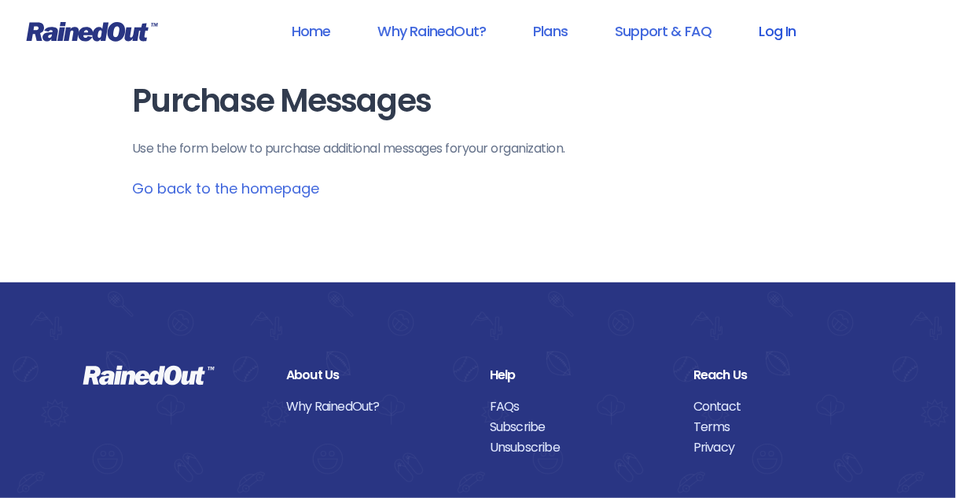
click at [769, 35] on link "Log In" at bounding box center [778, 30] width 78 height 35
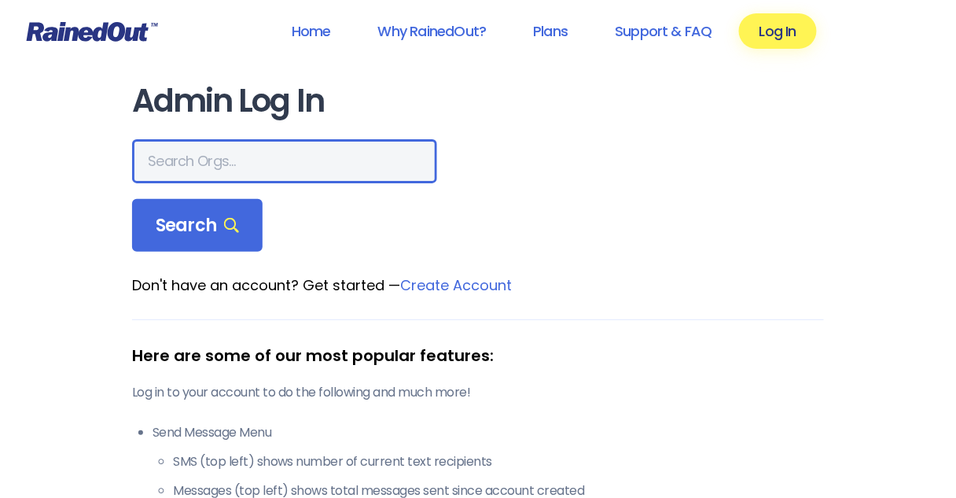
click at [255, 153] on input "text" at bounding box center [284, 161] width 305 height 44
type input "[DEMOGRAPHIC_DATA]"
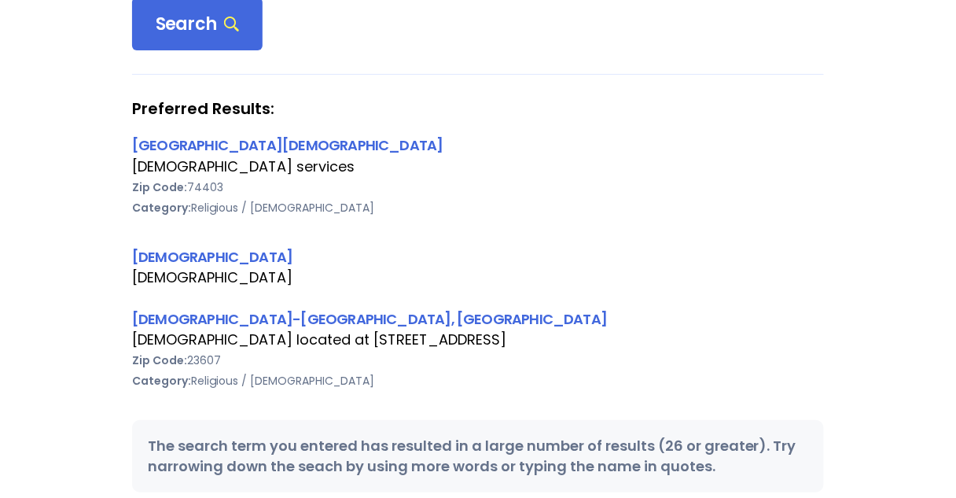
scroll to position [252, 0]
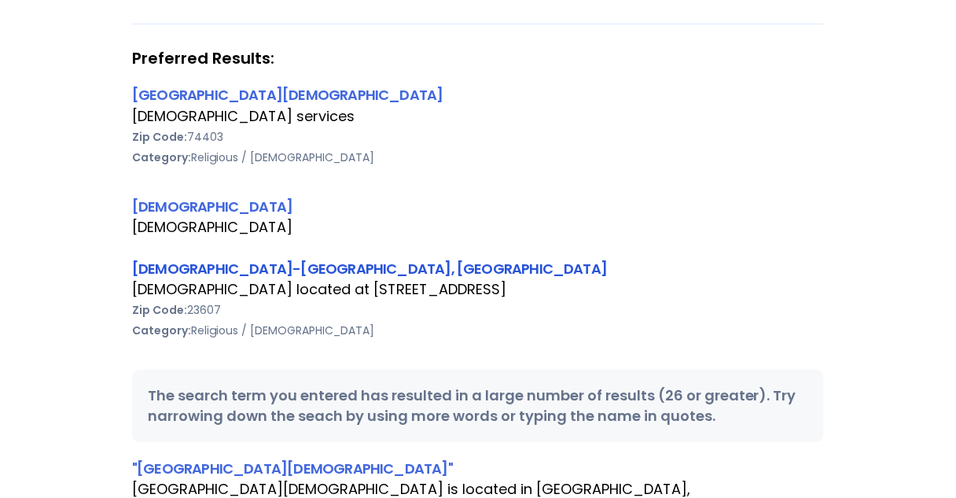
click at [239, 272] on link "[DEMOGRAPHIC_DATA]-[GEOGRAPHIC_DATA], [GEOGRAPHIC_DATA]" at bounding box center [369, 269] width 475 height 20
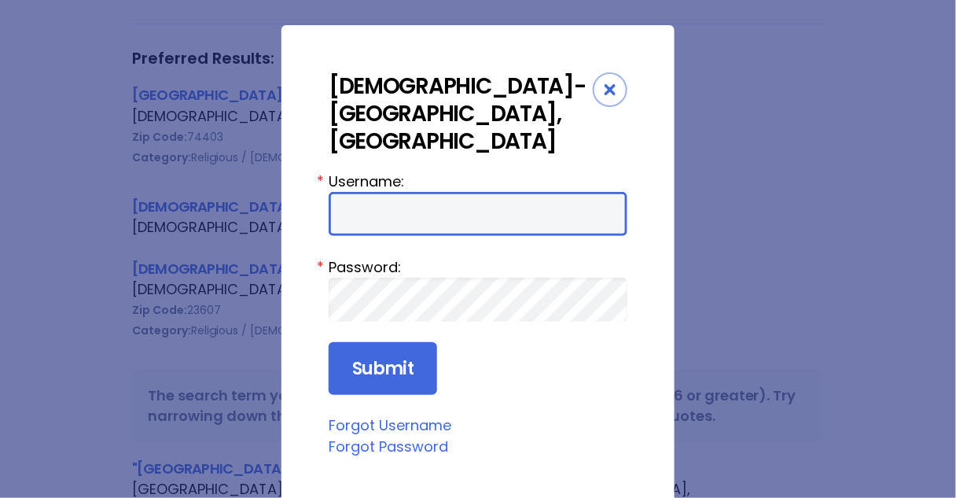
type input "Preston954"
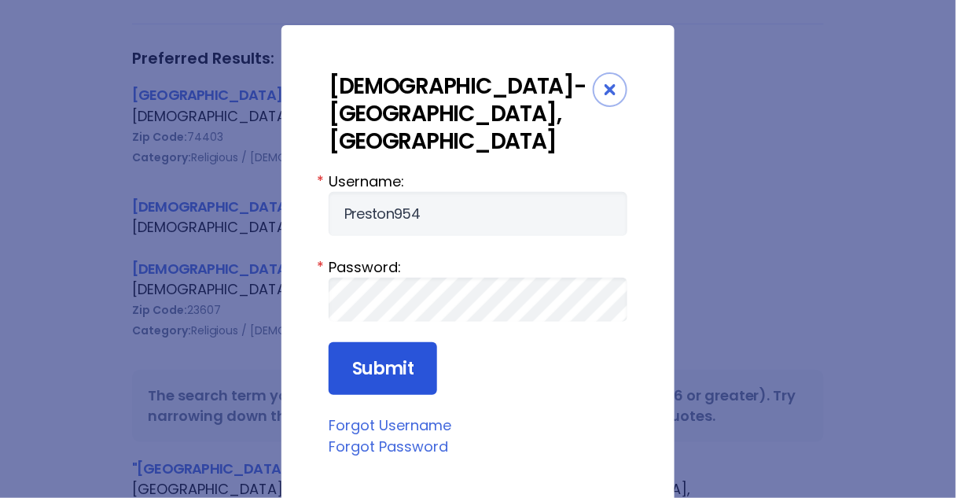
click at [369, 342] on input "Submit" at bounding box center [383, 368] width 108 height 53
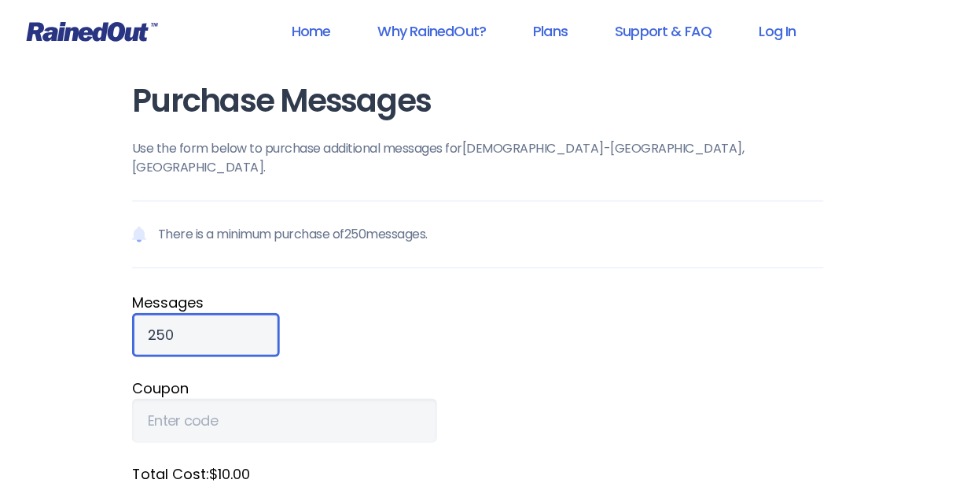
click at [150, 313] on input "250" at bounding box center [206, 335] width 148 height 44
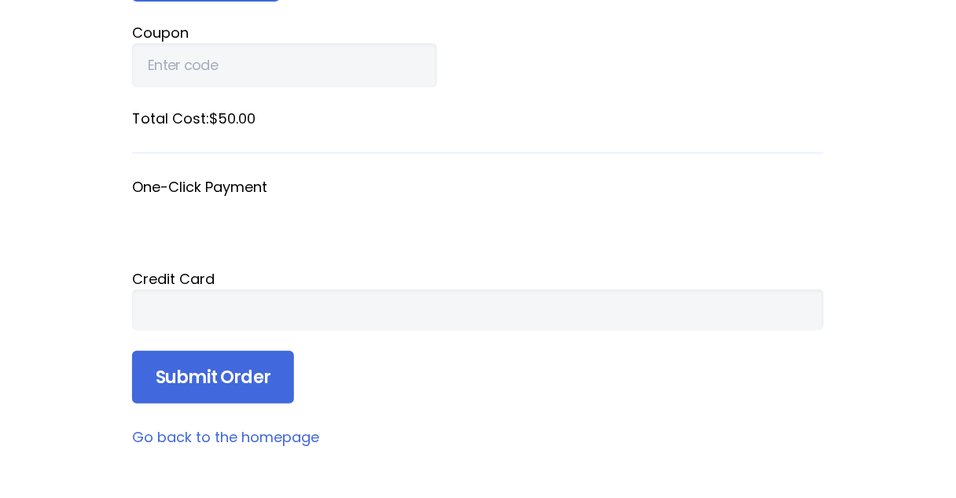
scroll to position [377, 0]
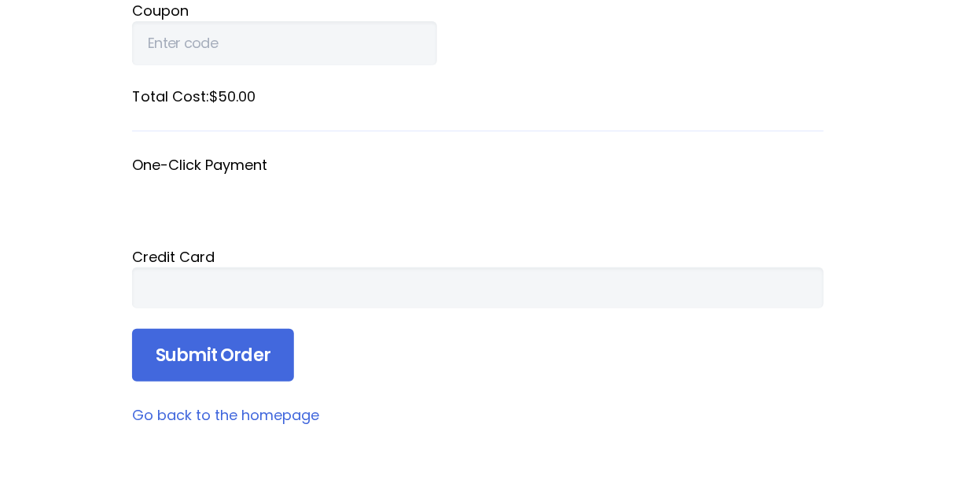
type input "1250"
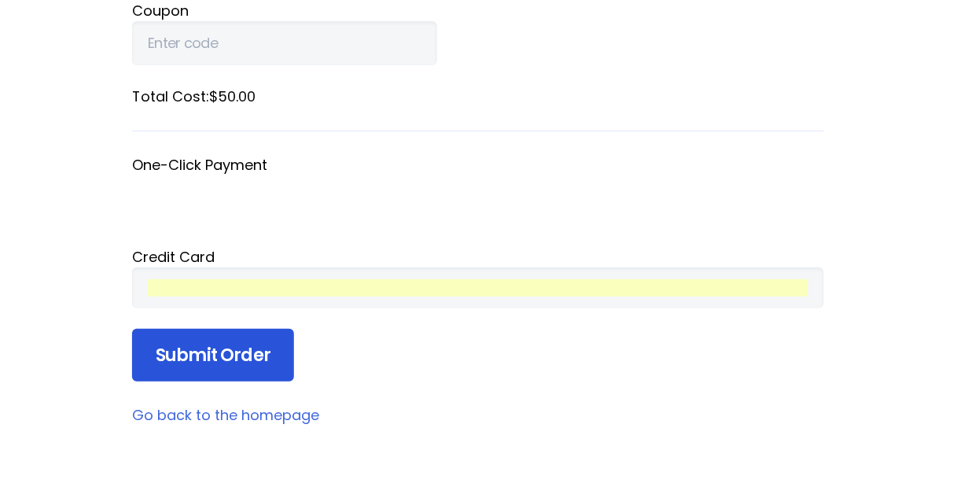
click at [216, 338] on input "Submit Order" at bounding box center [213, 355] width 162 height 53
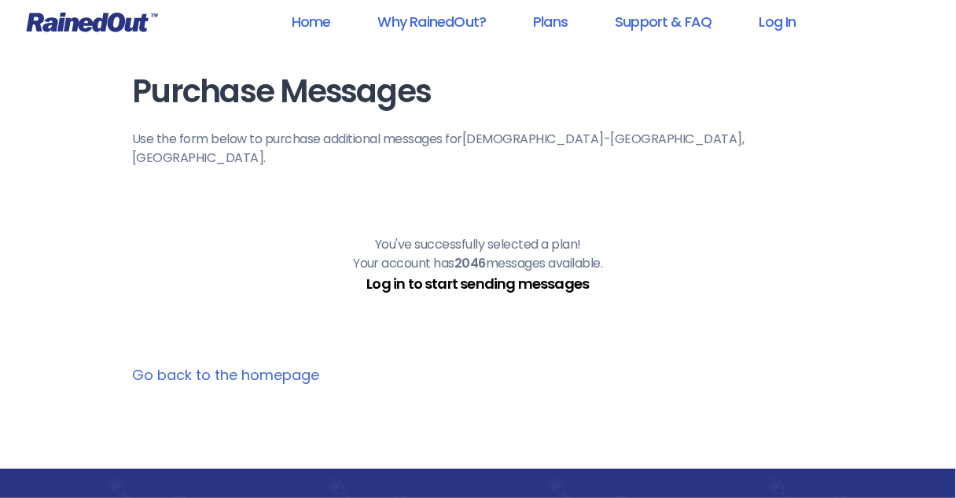
scroll to position [0, 0]
